Goal: Find specific page/section: Find specific page/section

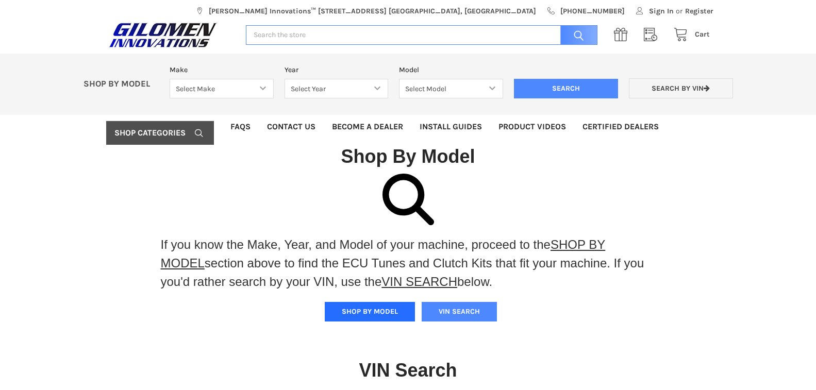
click at [358, 320] on button "SHOP BY MODEL" at bounding box center [370, 312] width 90 height 20
click at [263, 89] on select "Select Make Bobcat UTV Gravely UTV ACE 900 RANGER 570 Ranger 700 / 800 RANGER 9…" at bounding box center [222, 89] width 104 height 20
select select "330"
click at [170, 79] on select "Select Make Bobcat UTV Gravely UTV ACE 900 RANGER 570 Ranger 700 / 800 RANGER 9…" at bounding box center [222, 89] width 104 height 20
click at [378, 88] on select "Select Year [DATE] 2018 2019 2020 2021 2022 2023 2024 2025" at bounding box center [336, 89] width 104 height 20
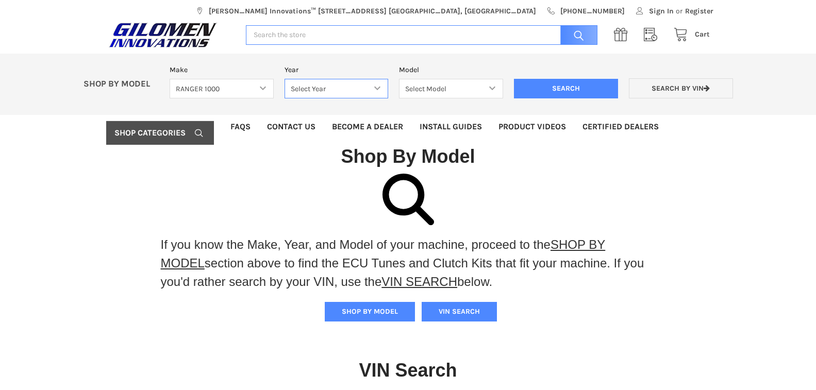
select select "628"
click at [284, 79] on select "Select Year [DATE] 2018 2019 2020 2021 2022 2023 2024 2025" at bounding box center [336, 89] width 104 height 20
click at [493, 87] on select "Select Model Ranger 1000 Basic 61 HP SOHC Ranger 1000 Crew Basic 61 HP SOHC Ran…" at bounding box center [451, 89] width 104 height 20
select select "632"
click at [399, 79] on select "Select Model Ranger 1000 Basic 61 HP SOHC Ranger 1000 Crew Basic 61 HP SOHC Ran…" at bounding box center [451, 89] width 104 height 20
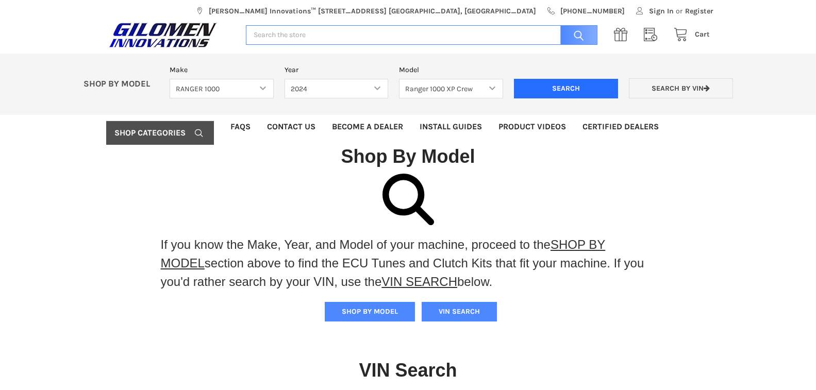
click at [559, 90] on input "Search" at bounding box center [566, 89] width 104 height 20
